Goal: Task Accomplishment & Management: Manage account settings

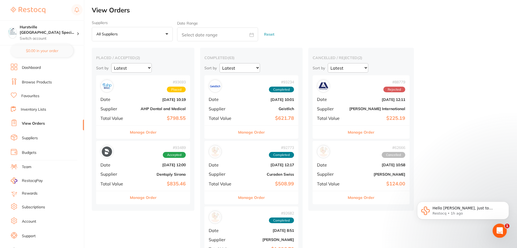
click at [501, 228] on icon "Open Intercom Messenger" at bounding box center [499, 230] width 9 height 9
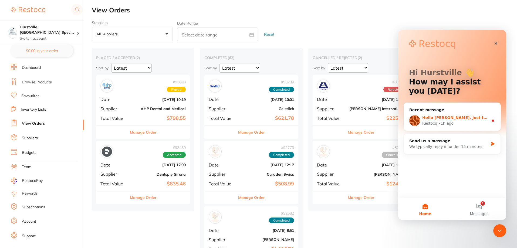
click at [465, 120] on span "Hello [PERSON_NAME], just to confirm is this the order #93489? Thanks!" at bounding box center [499, 118] width 155 height 4
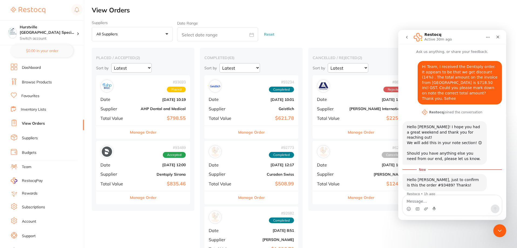
scroll to position [1, 0]
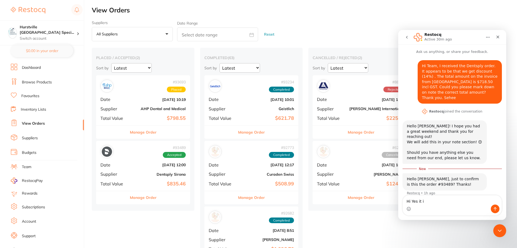
type textarea "Hi Yes it is"
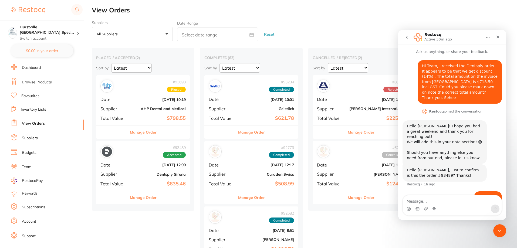
scroll to position [4, 0]
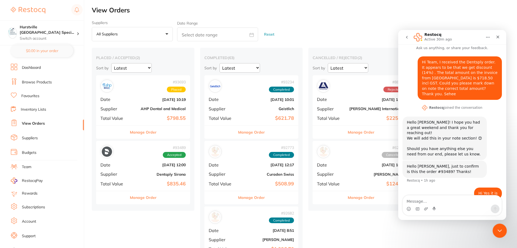
click at [501, 228] on icon "Close Intercom Messenger" at bounding box center [499, 230] width 6 height 6
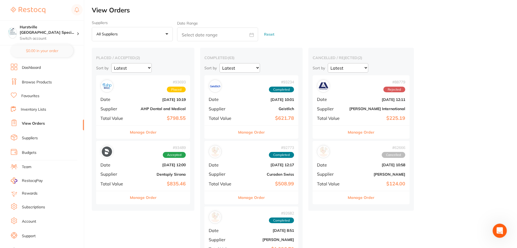
click at [499, 227] on icon "Open Intercom Messenger" at bounding box center [499, 230] width 9 height 9
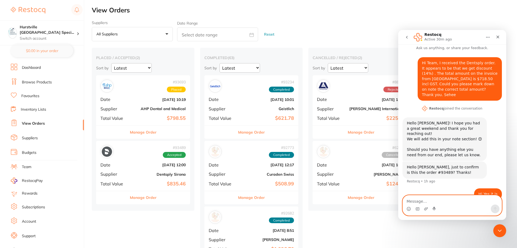
click at [151, 177] on div "# 93489 Accepted Date [DATE] 12:00 Supplier Dentsply Sirona Total Value $835.46" at bounding box center [143, 166] width 94 height 50
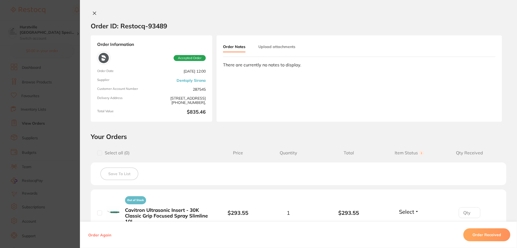
click at [93, 12] on icon at bounding box center [94, 13] width 4 height 4
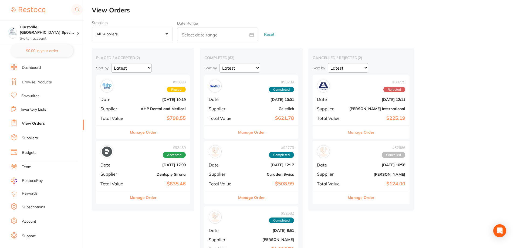
click at [30, 235] on link "Support" at bounding box center [29, 236] width 14 height 5
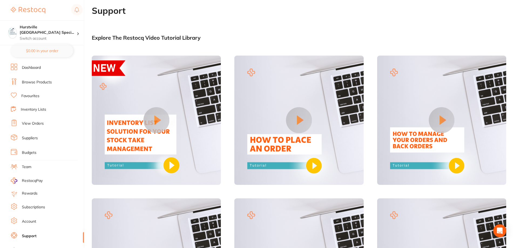
click at [42, 122] on link "View Orders" at bounding box center [33, 123] width 22 height 5
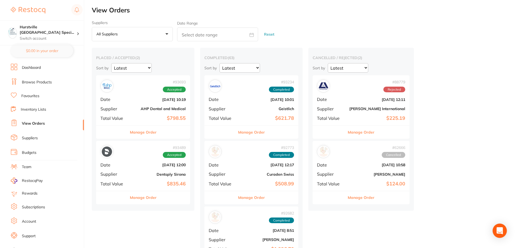
click at [503, 232] on div "Open Intercom Messenger" at bounding box center [500, 231] width 14 height 14
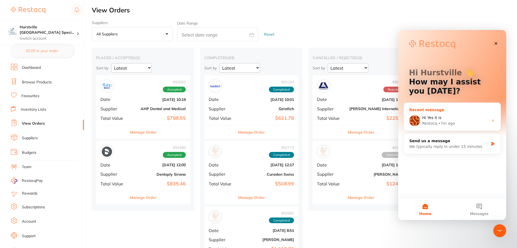
click at [427, 121] on div "Restocq" at bounding box center [429, 124] width 15 height 6
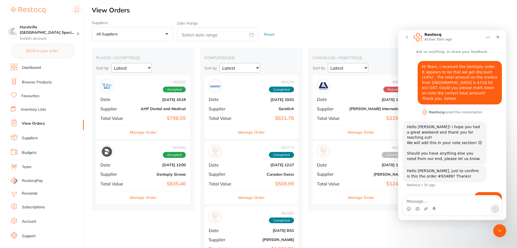
scroll to position [4, 0]
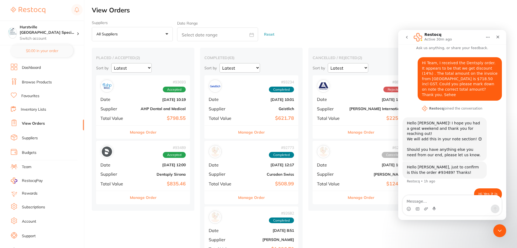
click at [145, 183] on b "$835.46" at bounding box center [159, 184] width 54 height 6
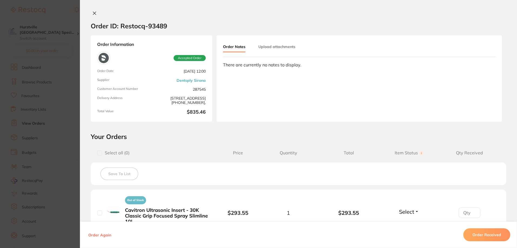
click at [93, 12] on icon at bounding box center [94, 13] width 3 height 3
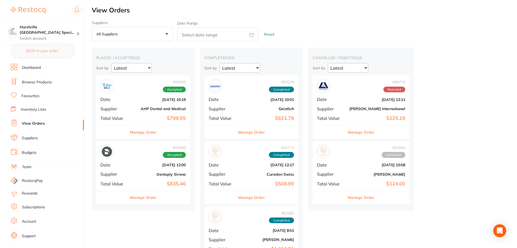
click at [130, 175] on div "# 93489 Accepted Date [DATE] 12:00 Supplier Dentsply Sirona Total Value $835.46" at bounding box center [143, 166] width 94 height 50
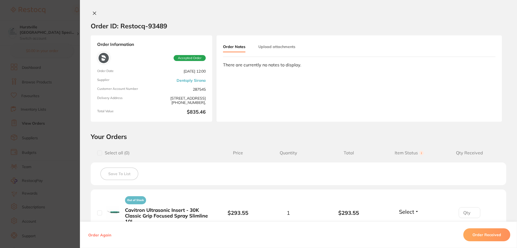
click at [94, 14] on icon at bounding box center [94, 13] width 4 height 4
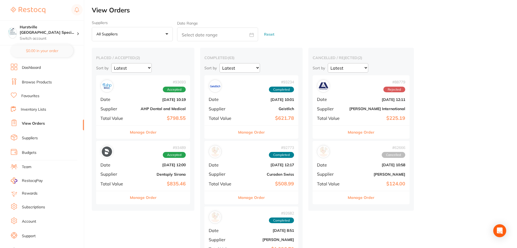
click at [153, 168] on div "# 93489 Accepted Date [DATE] 12:00 Supplier Dentsply Sirona Total Value $835.46" at bounding box center [143, 166] width 94 height 50
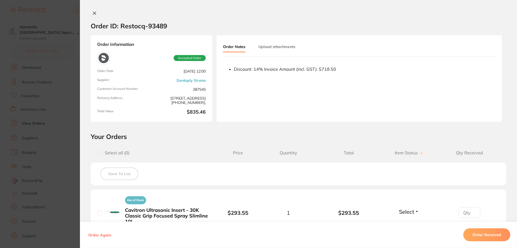
click at [486, 236] on button "Order Received" at bounding box center [486, 234] width 47 height 13
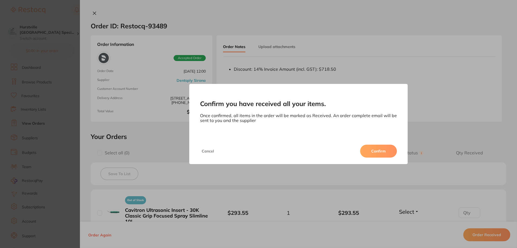
click at [387, 154] on button "Confirm" at bounding box center [378, 151] width 37 height 13
click at [389, 153] on span "Cancelled" at bounding box center [393, 155] width 23 height 6
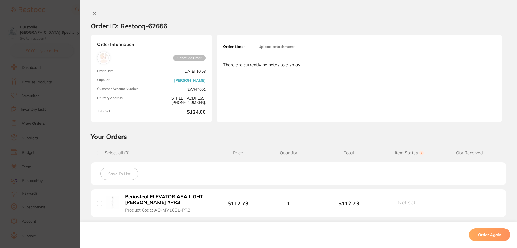
click at [91, 14] on button at bounding box center [95, 14] width 8 height 6
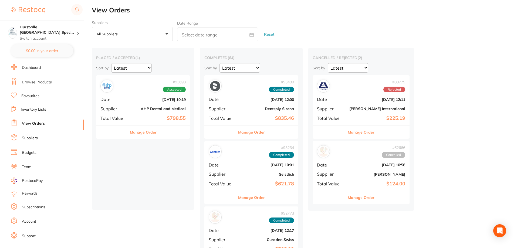
click at [23, 69] on link "Dashboard" at bounding box center [31, 67] width 19 height 5
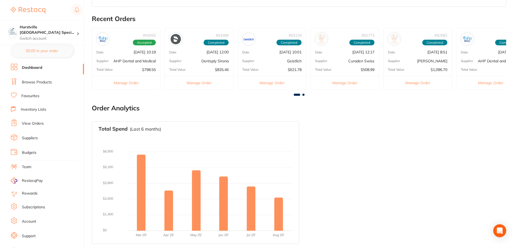
scroll to position [180, 0]
click at [42, 82] on link "Browse Products" at bounding box center [37, 82] width 30 height 5
